Goal: Navigation & Orientation: Find specific page/section

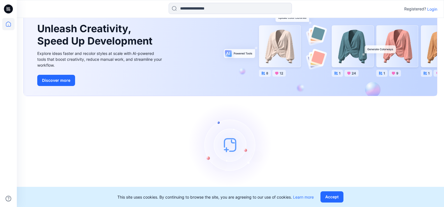
scroll to position [32, 0]
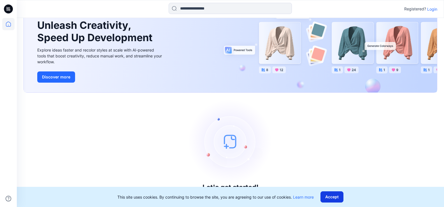
click at [328, 197] on button "Accept" at bounding box center [331, 196] width 23 height 11
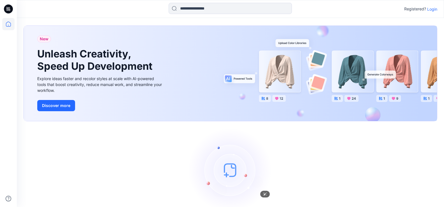
scroll to position [0, 0]
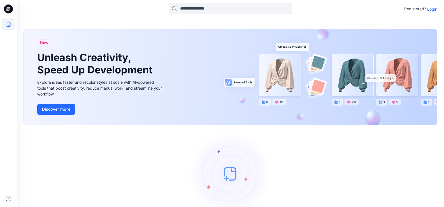
click at [9, 8] on icon at bounding box center [9, 8] width 3 height 0
click at [8, 22] on icon at bounding box center [8, 24] width 5 height 5
click at [7, 25] on icon at bounding box center [8, 24] width 12 height 12
click at [64, 111] on button "Discover more" at bounding box center [56, 109] width 38 height 11
click at [232, 172] on img at bounding box center [230, 174] width 84 height 84
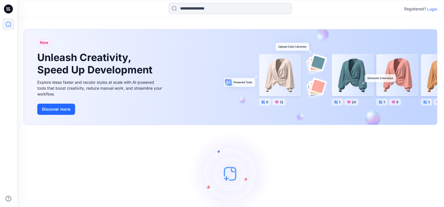
click at [432, 8] on p "Login" at bounding box center [432, 9] width 10 height 6
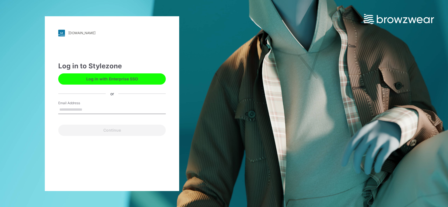
click at [90, 109] on input "Email Address" at bounding box center [112, 110] width 108 height 8
drag, startPoint x: 226, startPoint y: 105, endPoint x: 214, endPoint y: 93, distance: 17.2
click at [226, 104] on div "[DOMAIN_NAME] Loading... Log in to Stylezone Log in with Enterprise SSO or Emai…" at bounding box center [224, 103] width 448 height 207
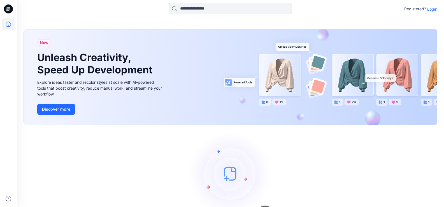
click at [225, 187] on img at bounding box center [230, 174] width 84 height 84
click at [84, 22] on div "New Unleash Creativity, Speed Up Development Explore ideas faster and recolor s…" at bounding box center [230, 128] width 427 height 221
